Goal: Use online tool/utility: Utilize a website feature to perform a specific function

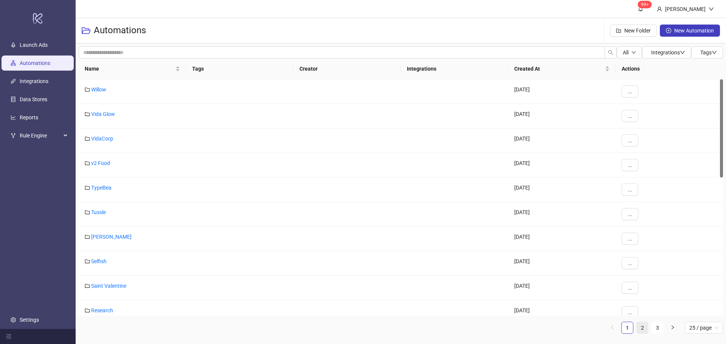
click at [642, 323] on link "2" at bounding box center [641, 327] width 11 height 11
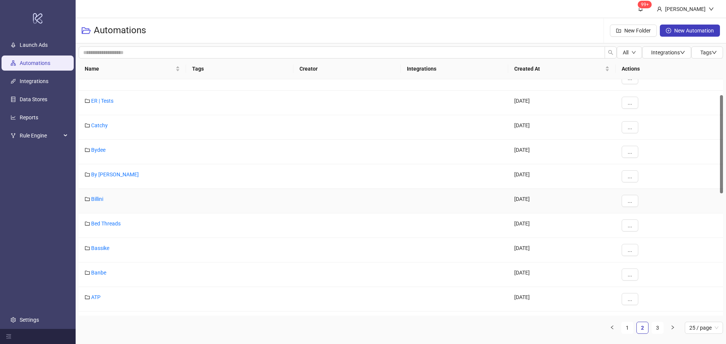
scroll to position [76, 0]
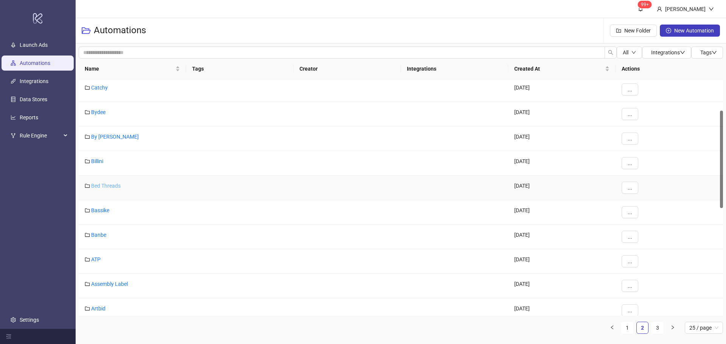
click at [104, 185] on link "Bed Threads" at bounding box center [105, 186] width 29 height 6
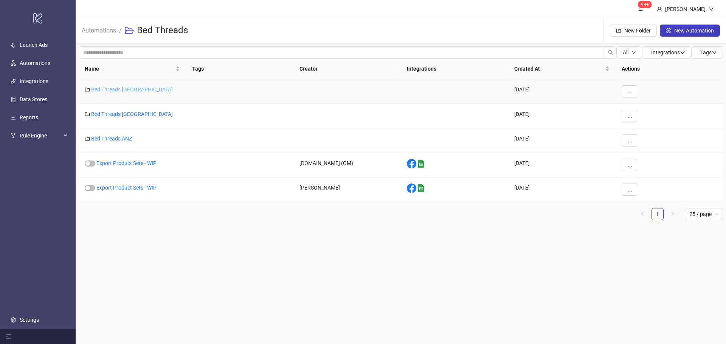
click at [119, 87] on link "Bed Threads [GEOGRAPHIC_DATA]" at bounding box center [132, 90] width 82 height 6
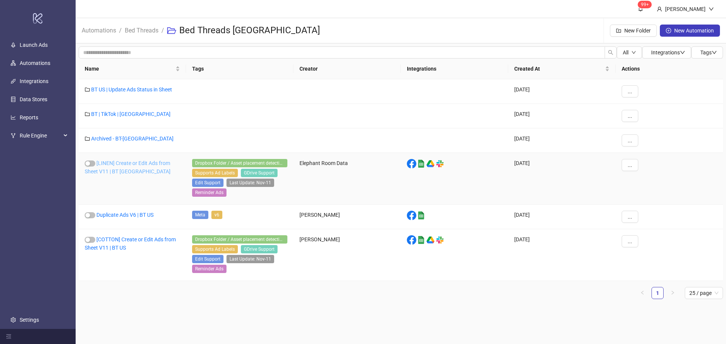
click at [121, 163] on link "[LINEN] Create or Edit Ads from Sheet V11 | BT [GEOGRAPHIC_DATA]" at bounding box center [128, 167] width 86 height 14
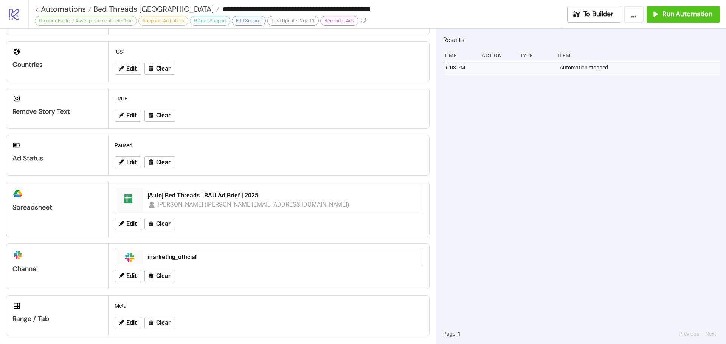
scroll to position [226, 0]
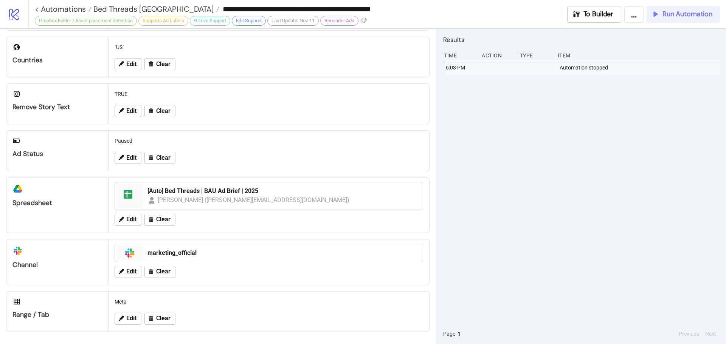
click at [684, 16] on span "Run Automation" at bounding box center [687, 14] width 50 height 9
